Goal: Task Accomplishment & Management: Use online tool/utility

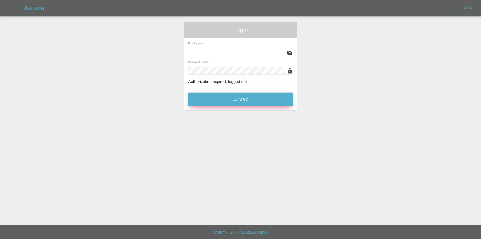
type input "[EMAIL_ADDRESS][DOMAIN_NAME]"
click at [203, 101] on button "Let's Go" at bounding box center [240, 99] width 105 height 14
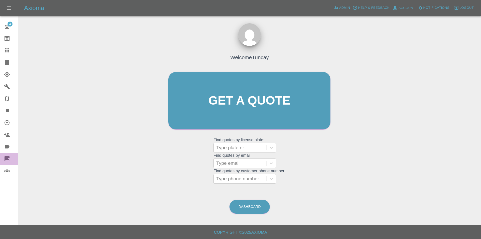
click at [10, 160] on icon at bounding box center [7, 159] width 6 height 6
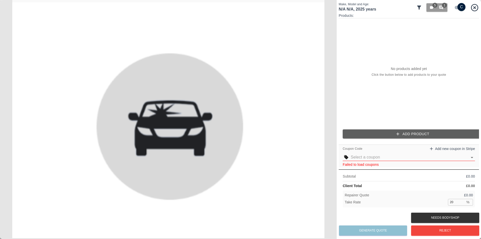
click at [397, 86] on div "No products added yet Click the button below to add products to your quote" at bounding box center [409, 71] width 140 height 107
click at [454, 6] on input "checkbox" at bounding box center [462, 7] width 24 height 8
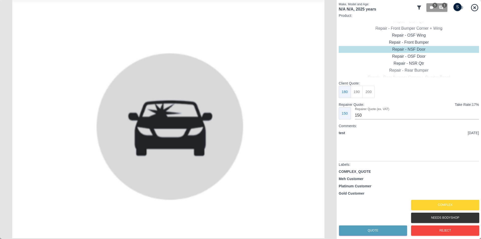
click at [454, 6] on input "checkbox" at bounding box center [457, 7] width 24 height 8
checkbox input "true"
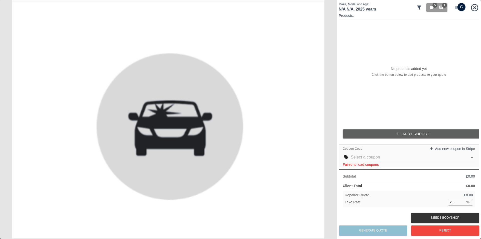
click at [300, 170] on img at bounding box center [168, 119] width 337 height 239
click at [427, 8] on button "5 1" at bounding box center [436, 7] width 21 height 9
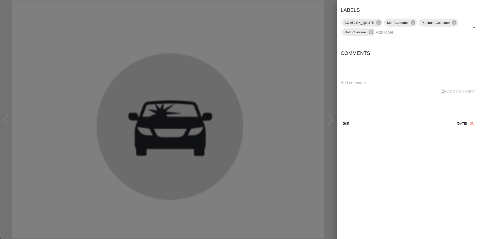
click at [315, 31] on div at bounding box center [240, 119] width 481 height 239
